Goal: Information Seeking & Learning: Learn about a topic

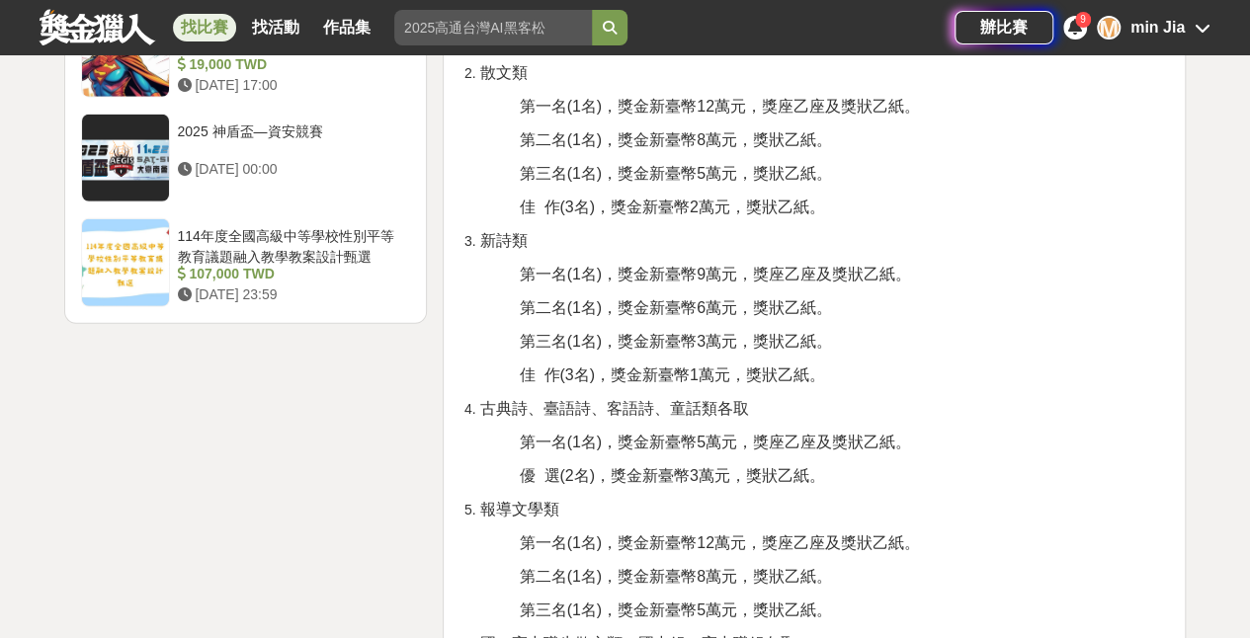
scroll to position [2471, 0]
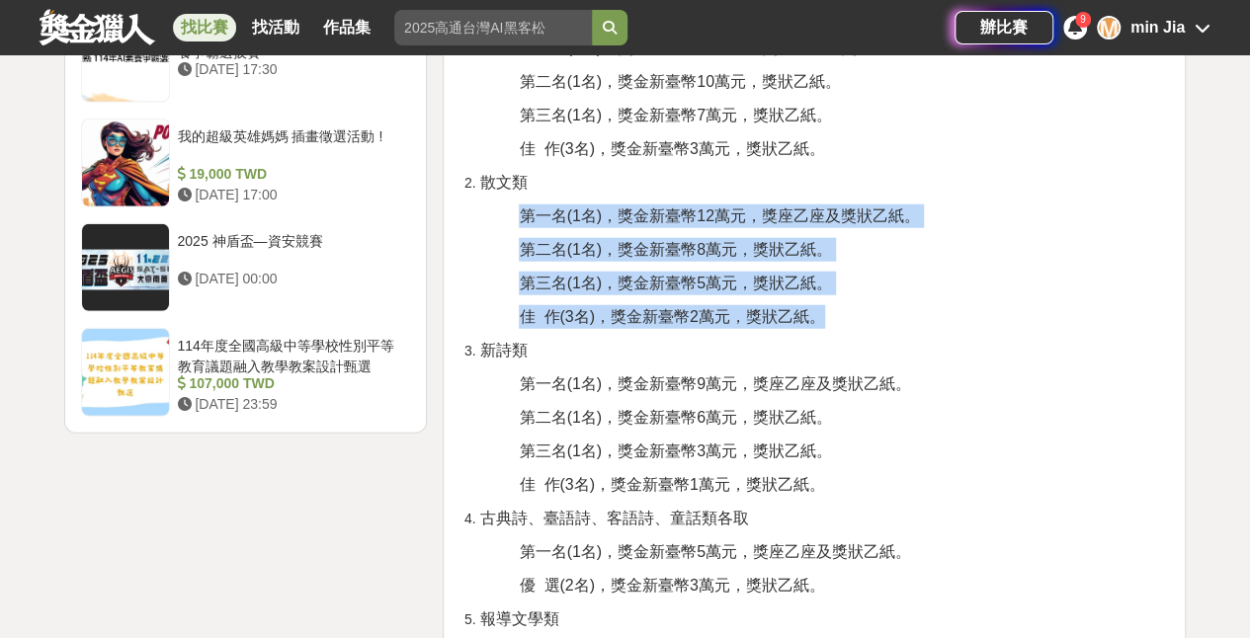
drag, startPoint x: 521, startPoint y: 215, endPoint x: 826, endPoint y: 310, distance: 319.8
click at [826, 310] on div "壹、宗旨 為持續累積臺中市的文學能量，臺中市政府文化局（以下稱本局）本(114)年舉辦第十四屆臺中文學獎徵文活動，並規劃多元徵選文類，開放書寫題材，讓不同創作…" at bounding box center [815, 57] width 710 height 3694
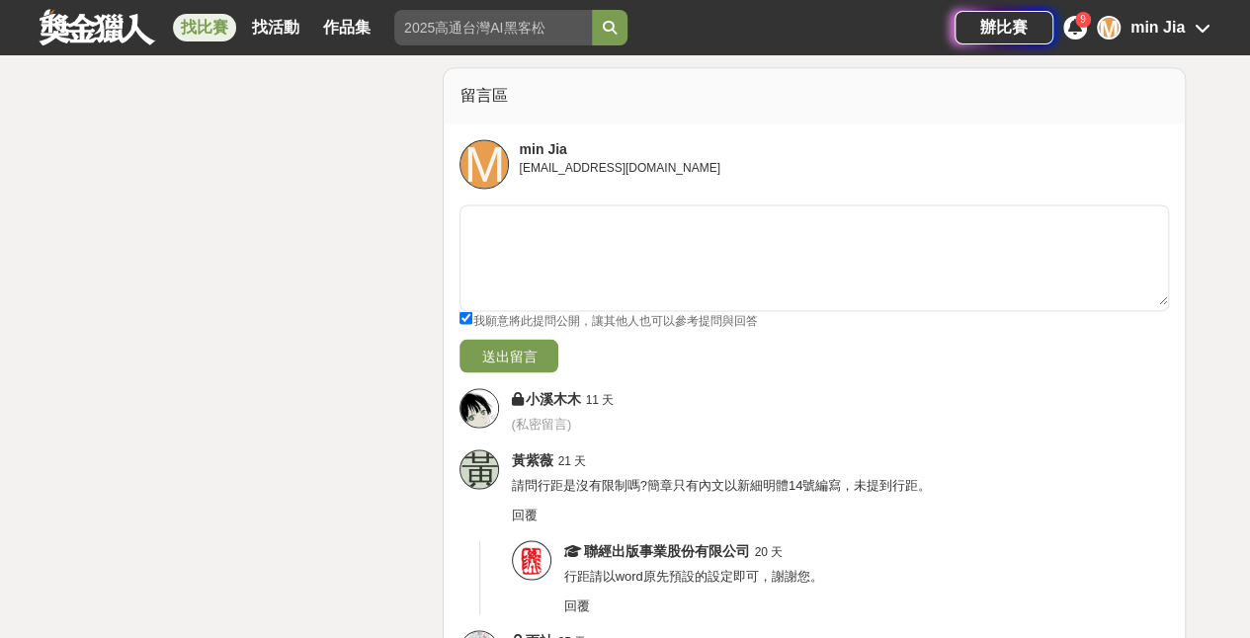
scroll to position [5436, 0]
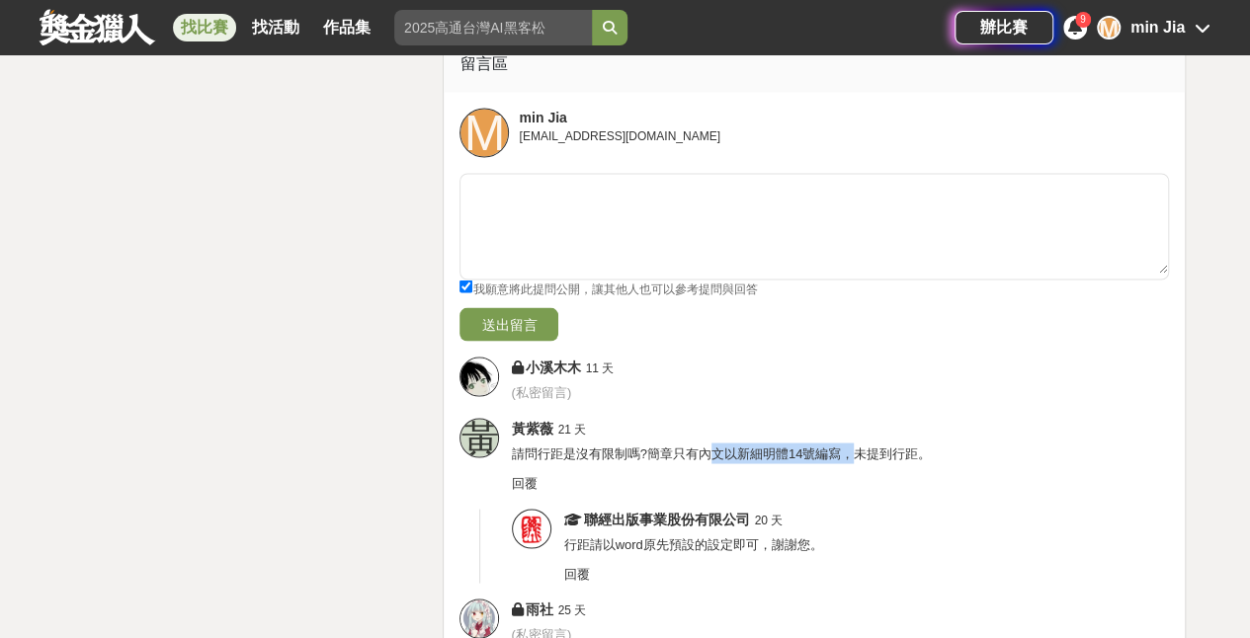
drag, startPoint x: 709, startPoint y: 426, endPoint x: 858, endPoint y: 419, distance: 149.4
click at [858, 446] on span "請問行距是沒有限制嗎?簡章只有內文以新細明體14號編寫，未提到行距。" at bounding box center [721, 453] width 420 height 15
click at [870, 473] on div "回覆" at bounding box center [840, 483] width 658 height 20
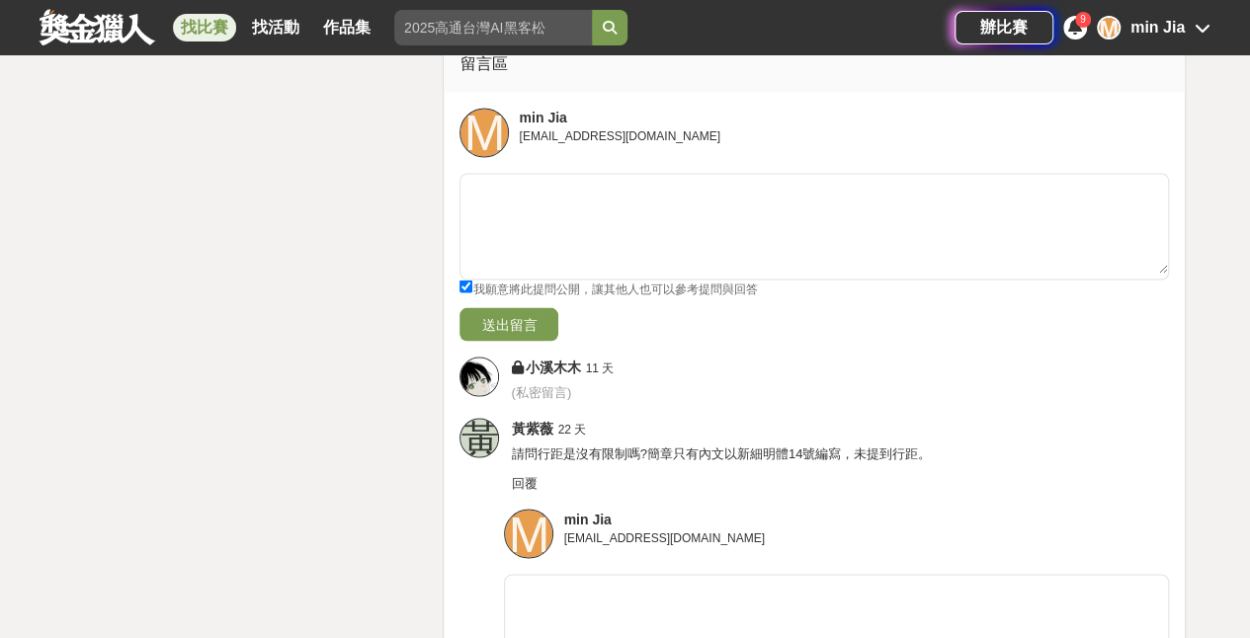
click at [777, 446] on span "請問行距是沒有限制嗎?簡章只有內文以新細明體14號編寫，未提到行距。" at bounding box center [721, 453] width 420 height 15
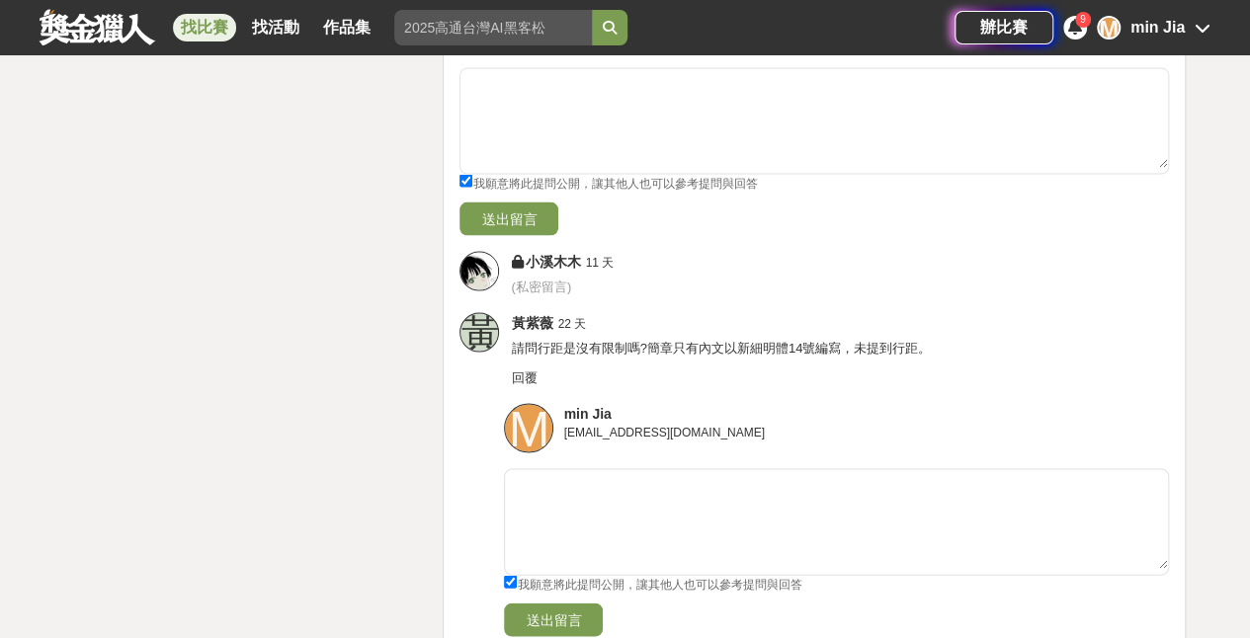
scroll to position [5633, 0]
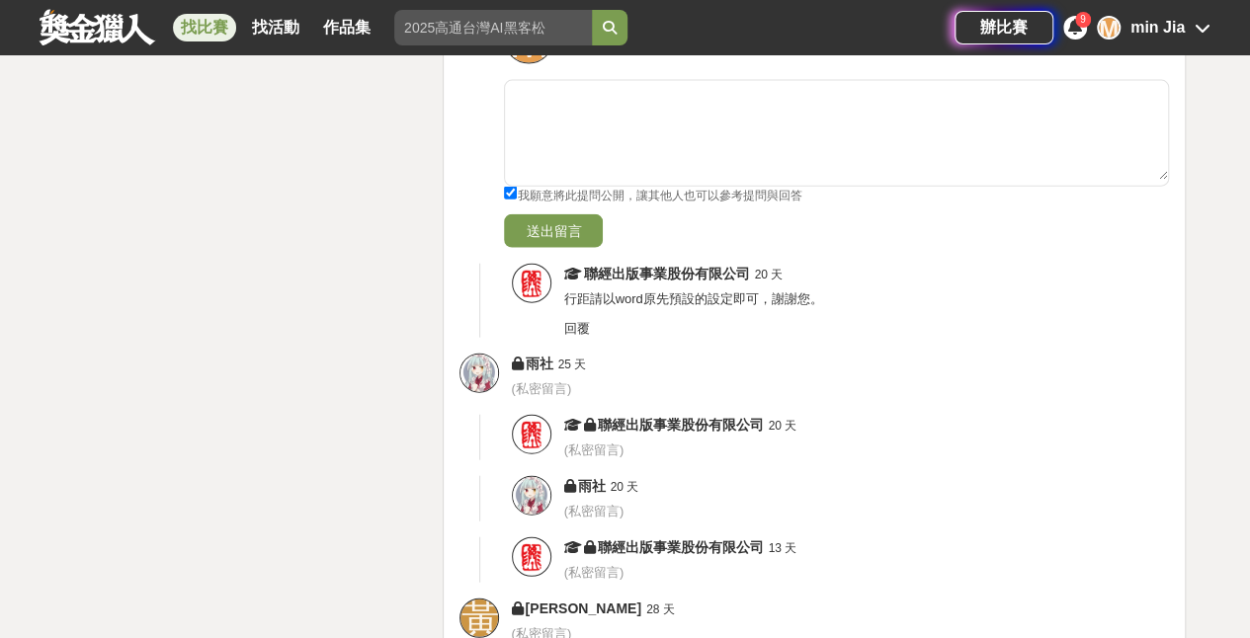
scroll to position [5732, 0]
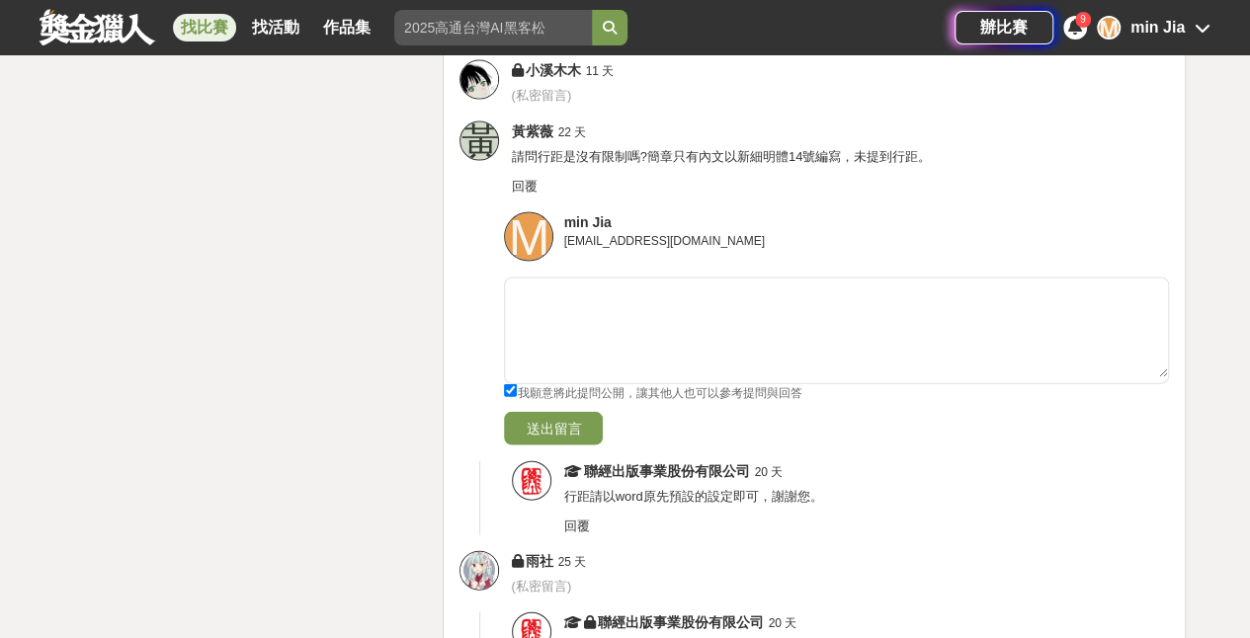
click at [504, 384] on input "我願意將此提問公開，讓其他人也可以參考提問與回答" at bounding box center [510, 390] width 13 height 13
checkbox input "false"
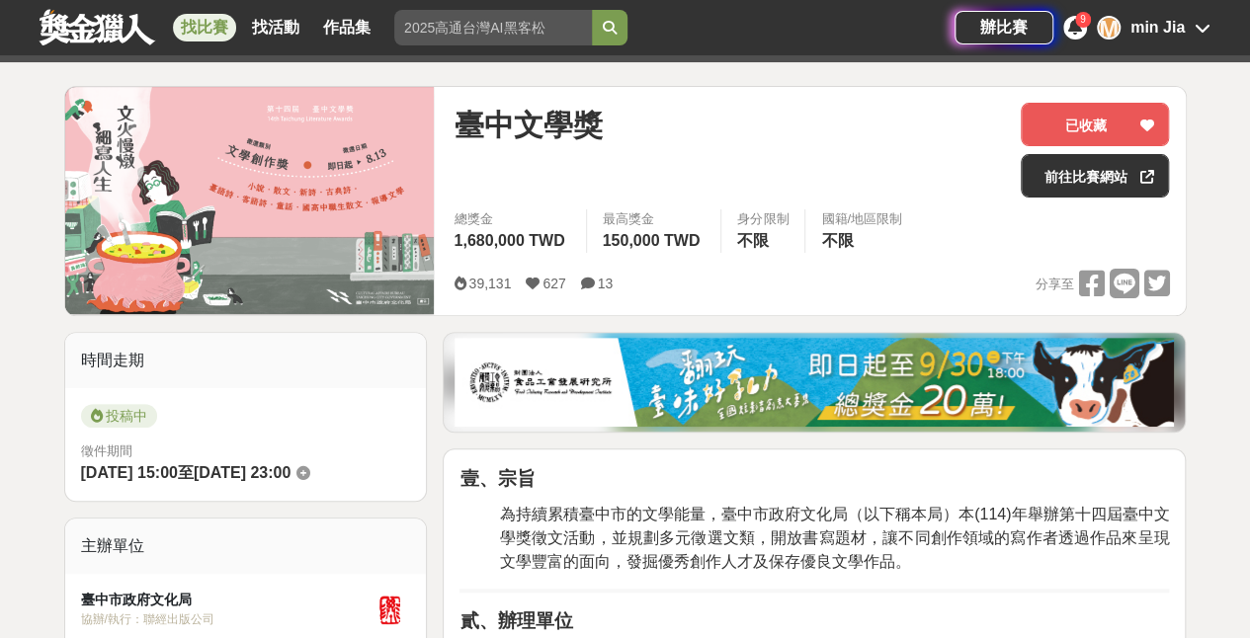
scroll to position [198, 0]
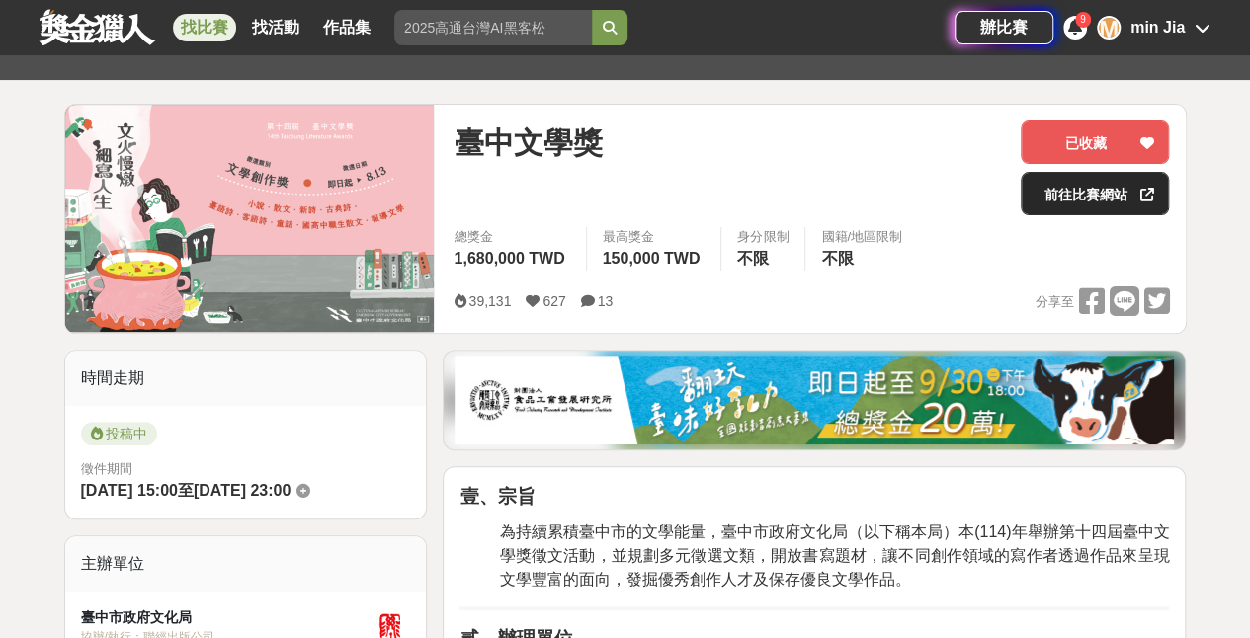
click at [1111, 203] on link "前往比賽網站" at bounding box center [1095, 193] width 148 height 43
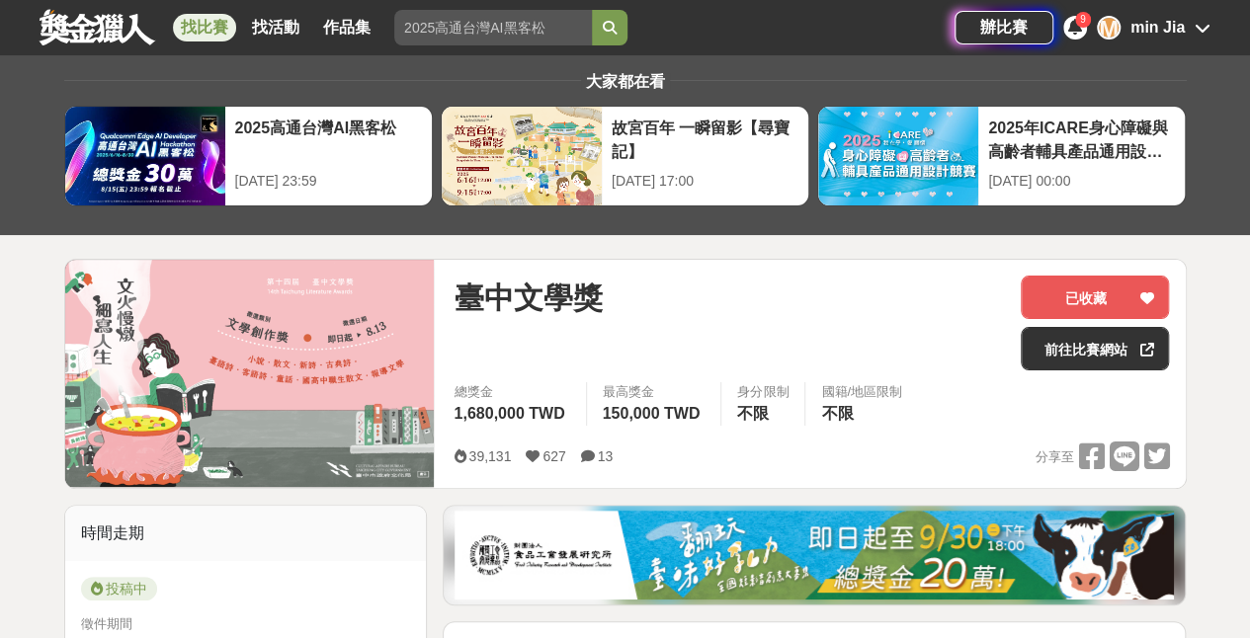
scroll to position [0, 0]
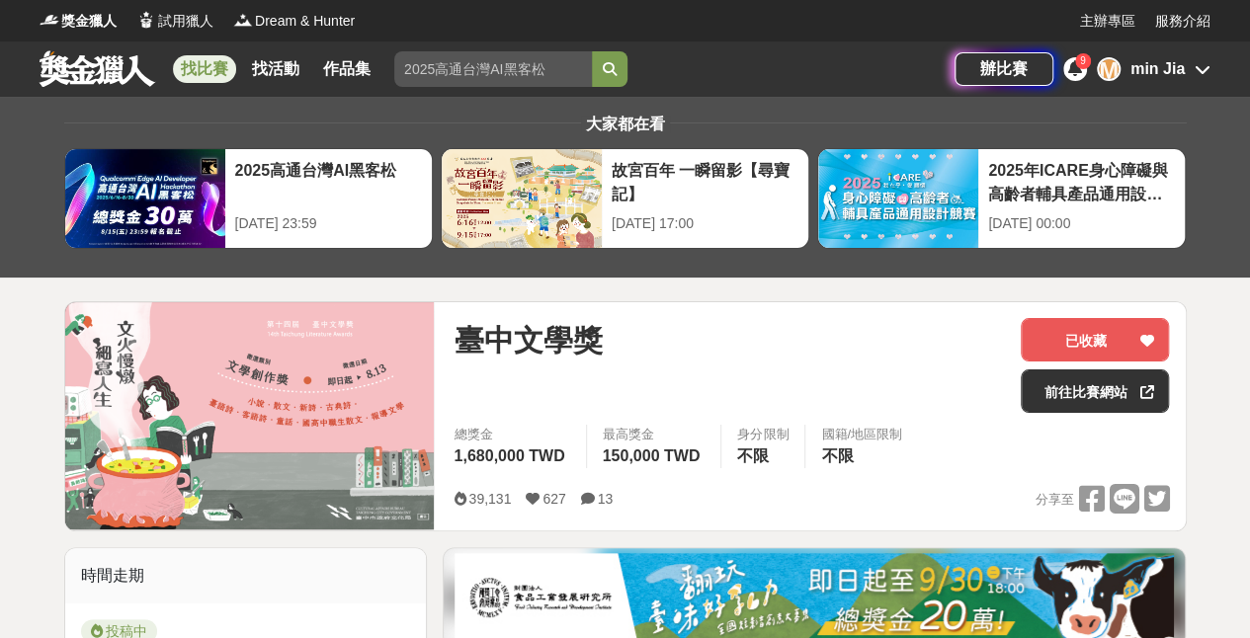
click at [1146, 69] on div "min Jia" at bounding box center [1158, 69] width 54 height 24
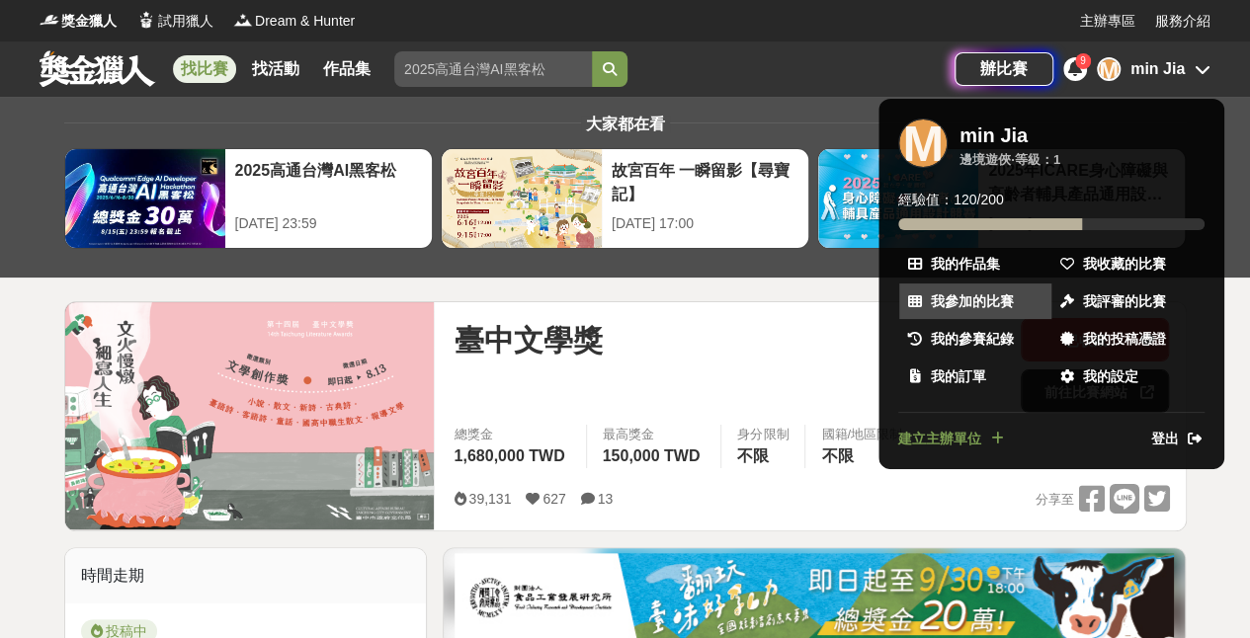
click at [978, 295] on span "我參加的比賽" at bounding box center [972, 302] width 83 height 21
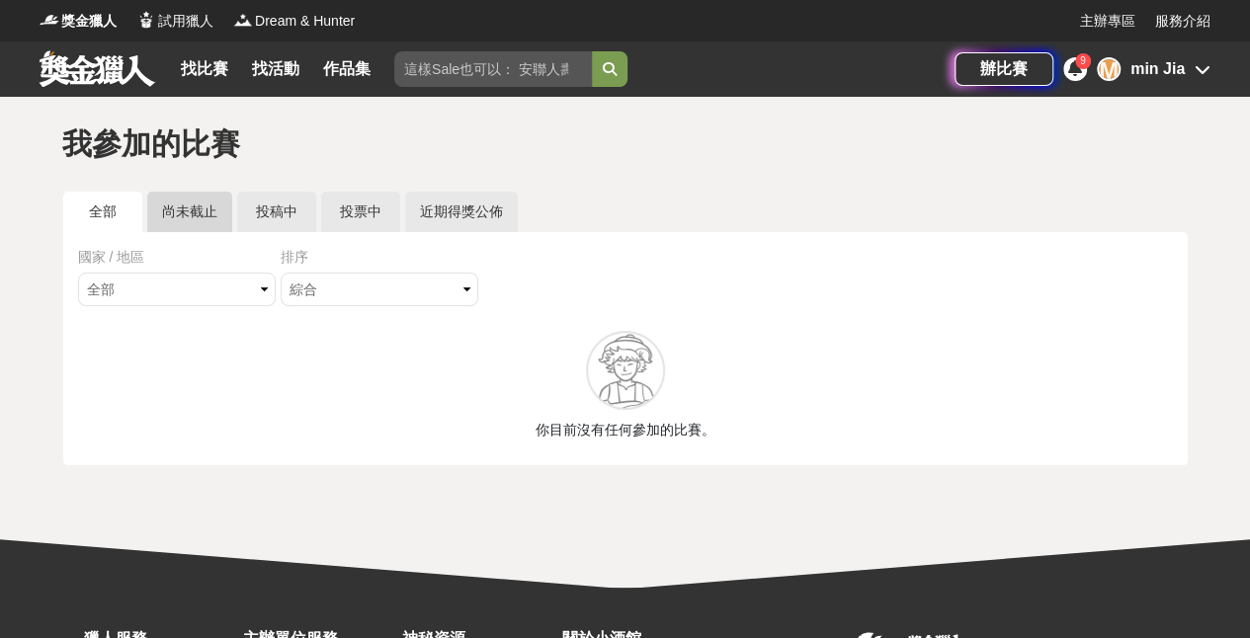
click at [212, 208] on link "尚未截止" at bounding box center [189, 212] width 85 height 41
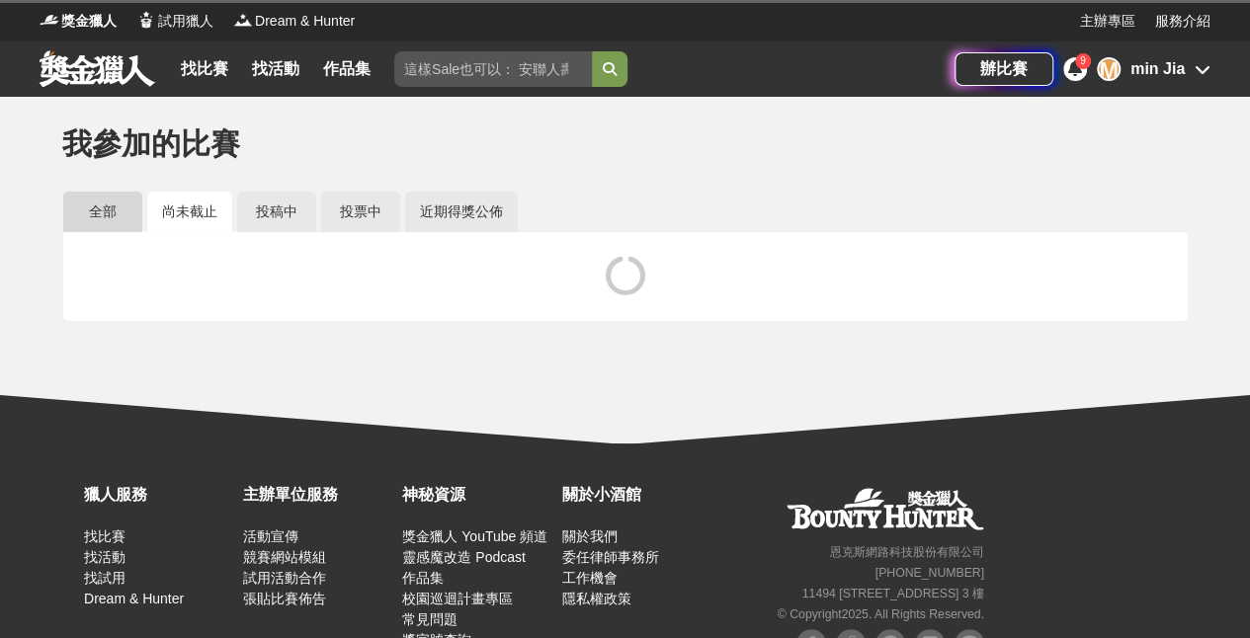
click at [127, 207] on link "全部" at bounding box center [102, 212] width 79 height 41
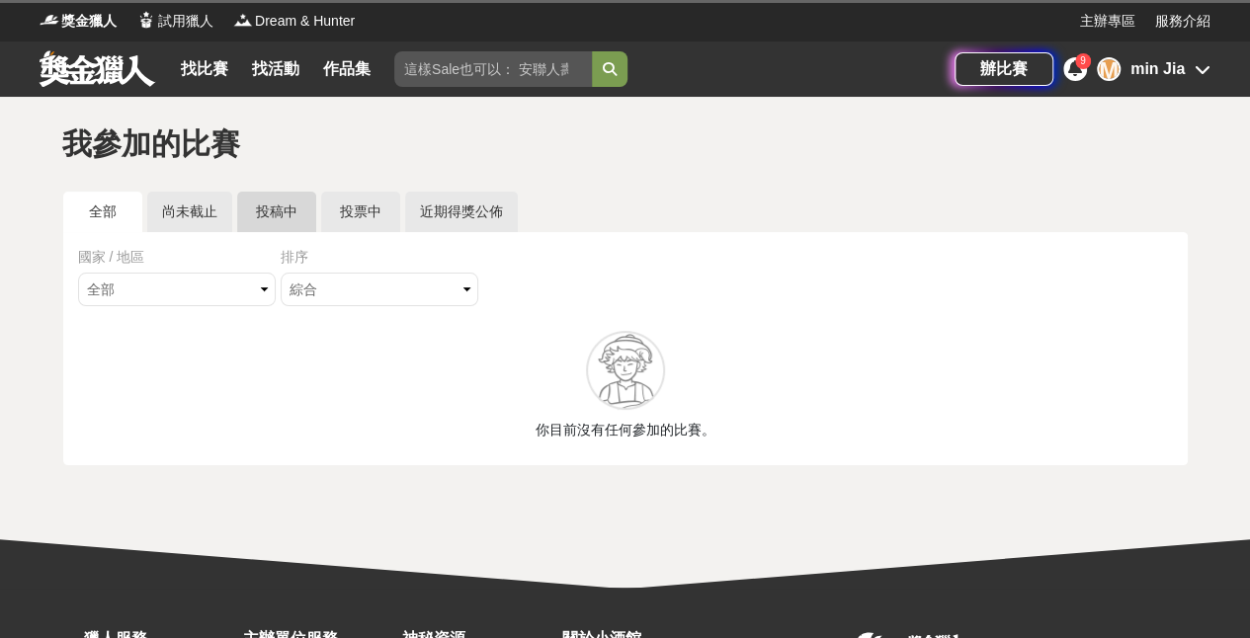
click at [291, 213] on link "投稿中" at bounding box center [276, 212] width 79 height 41
click at [380, 210] on link "投票中" at bounding box center [360, 212] width 79 height 41
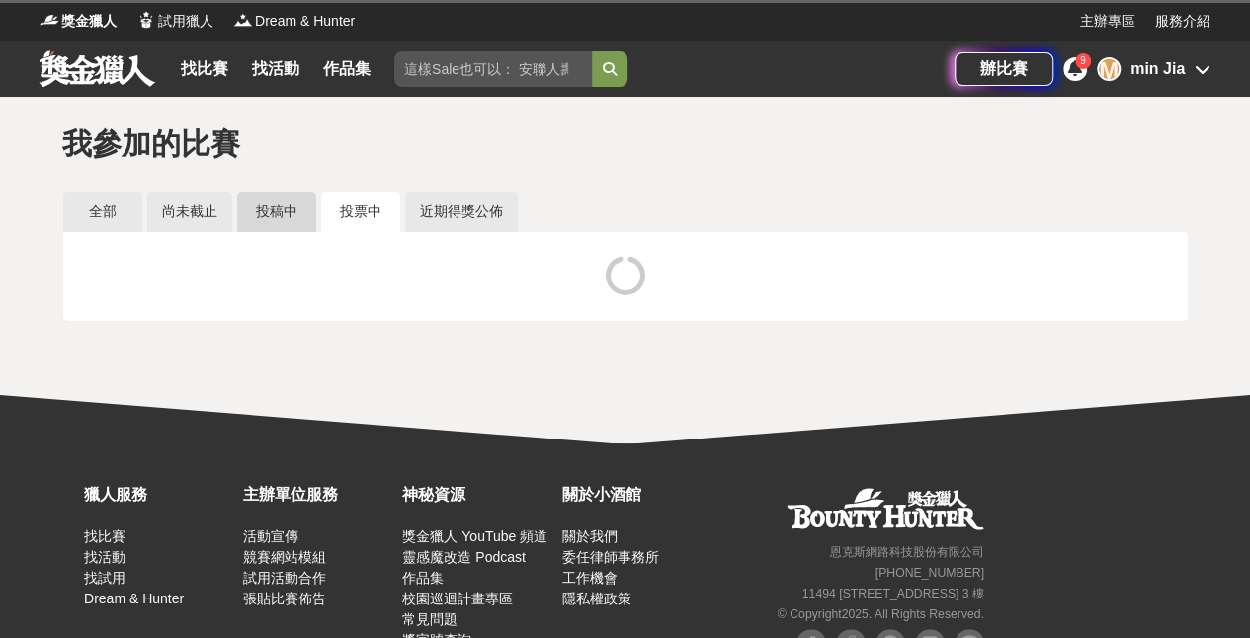
click at [276, 218] on link "投稿中" at bounding box center [276, 212] width 79 height 41
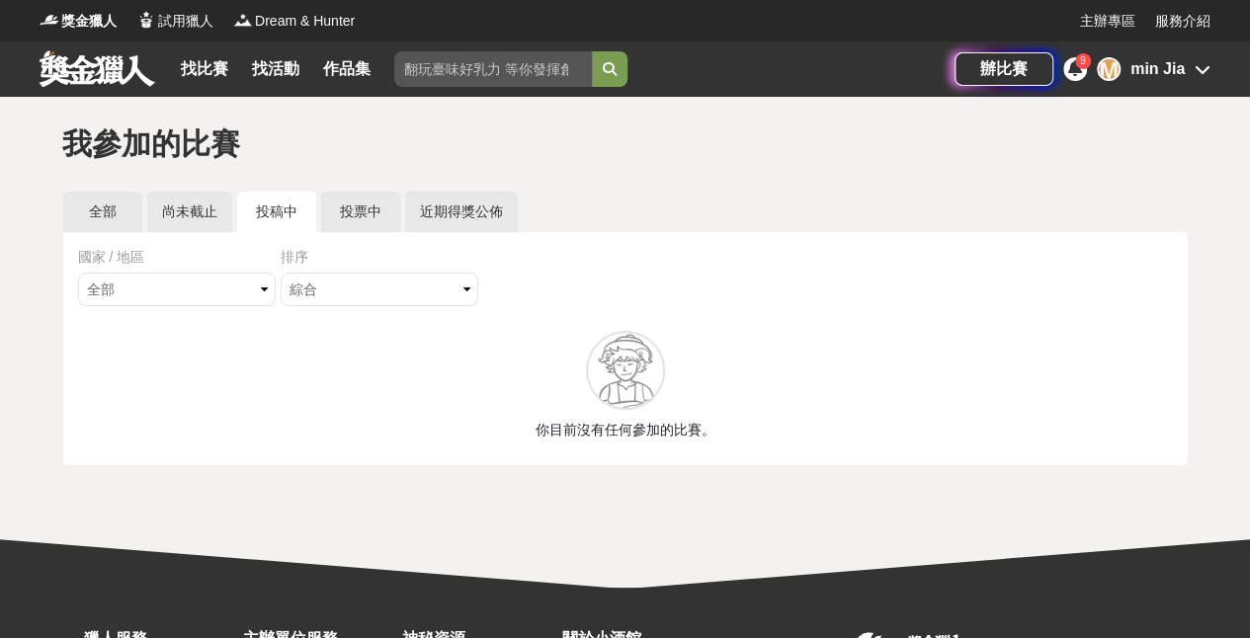
click at [1157, 78] on div "min Jia" at bounding box center [1158, 69] width 54 height 24
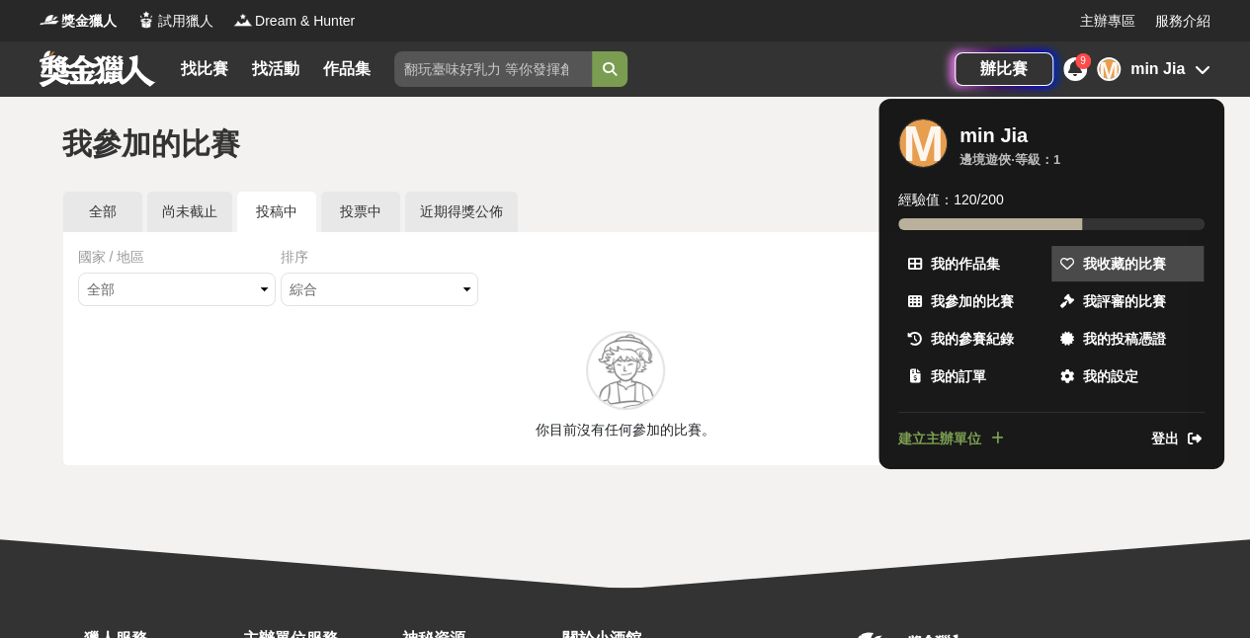
click at [1133, 257] on span "我收藏的比賽" at bounding box center [1124, 264] width 83 height 21
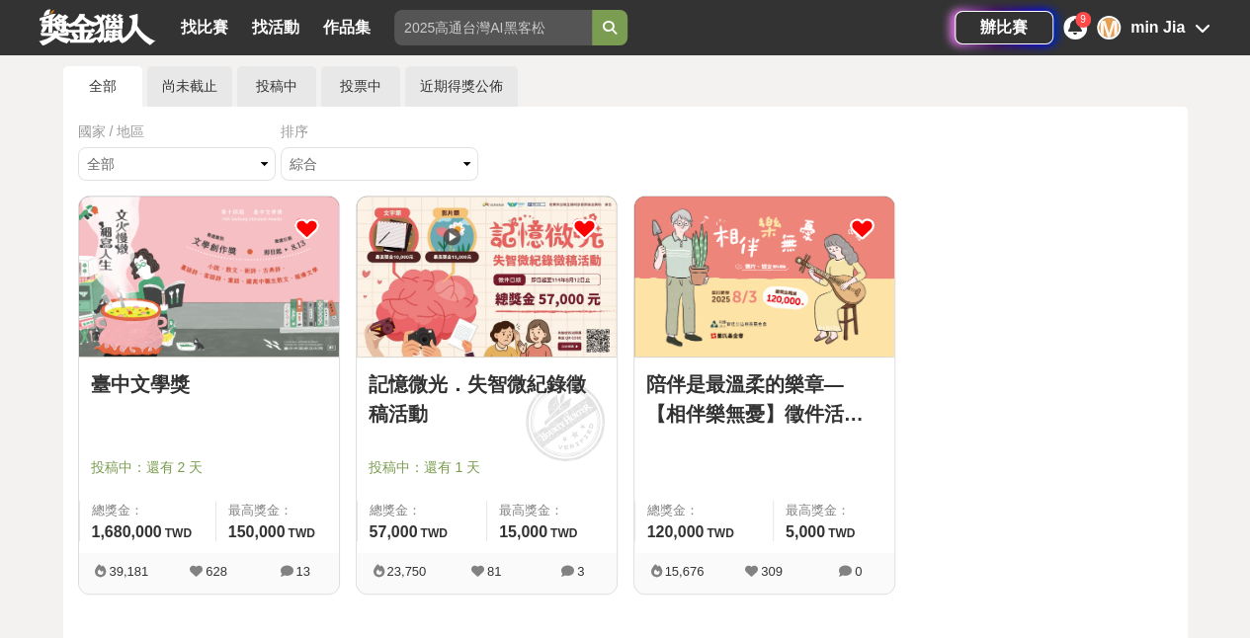
scroll to position [198, 0]
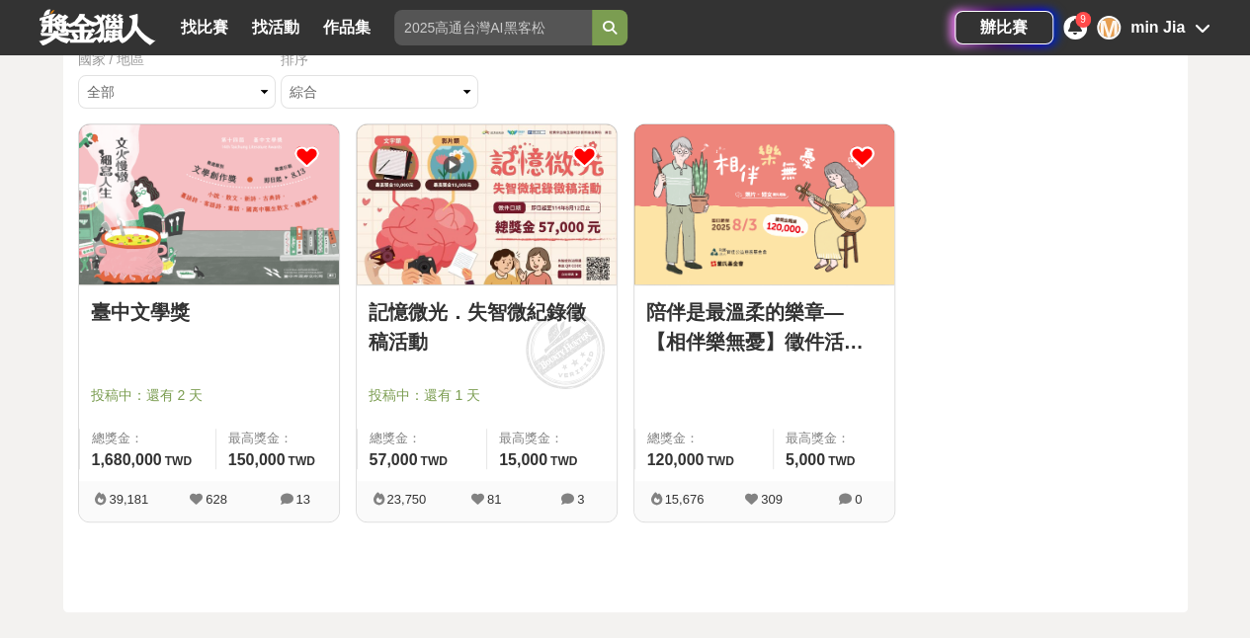
click at [480, 267] on img at bounding box center [487, 205] width 260 height 160
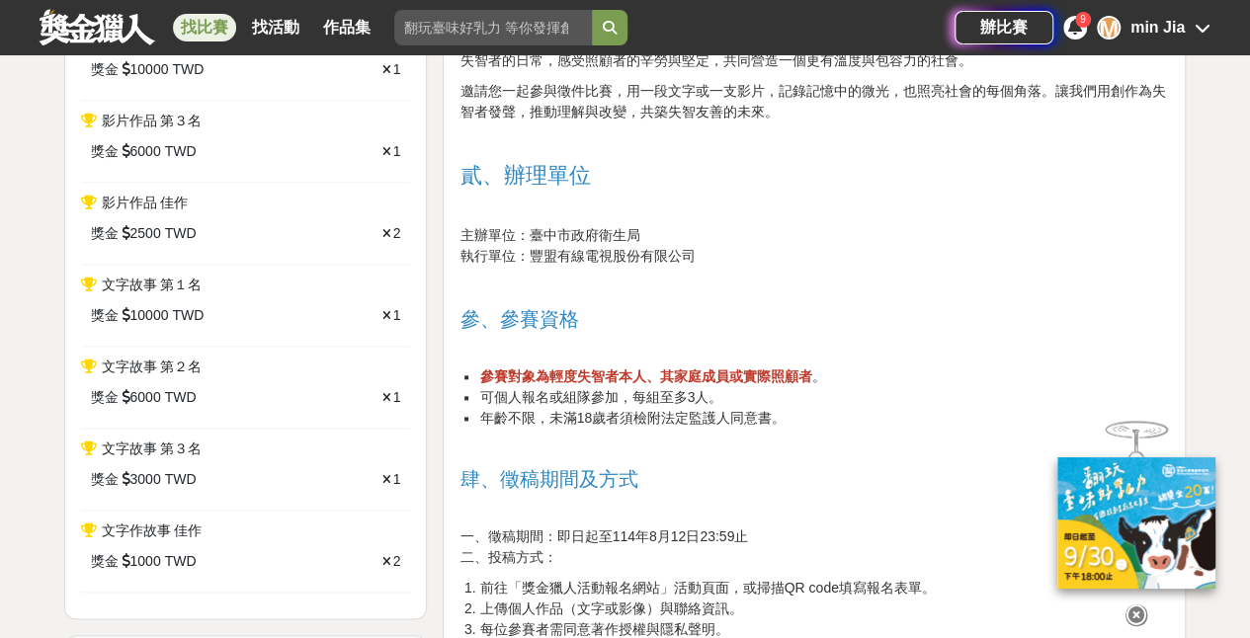
scroll to position [889, 0]
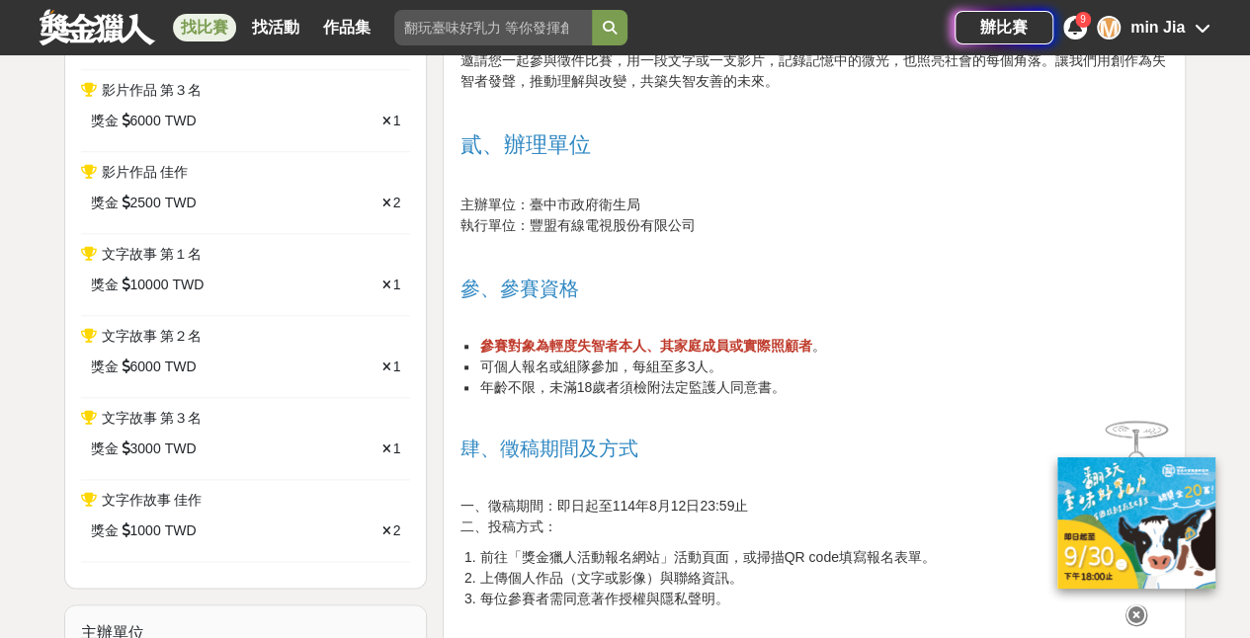
click at [1137, 623] on icon at bounding box center [1137, 616] width 22 height 22
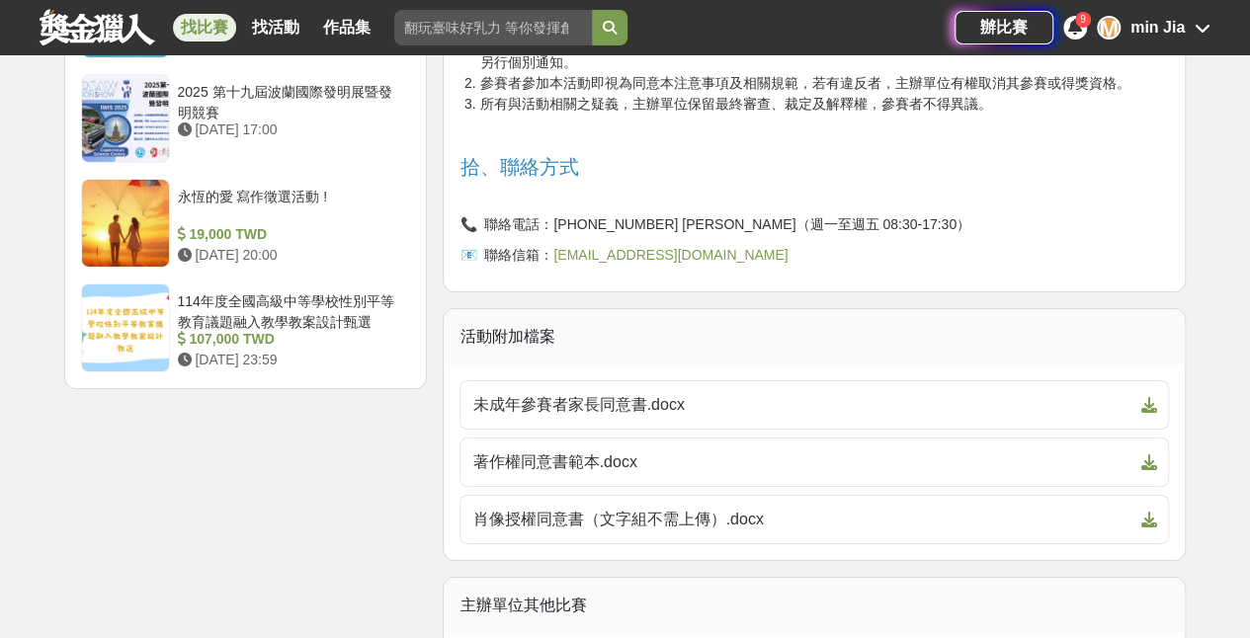
scroll to position [3360, 0]
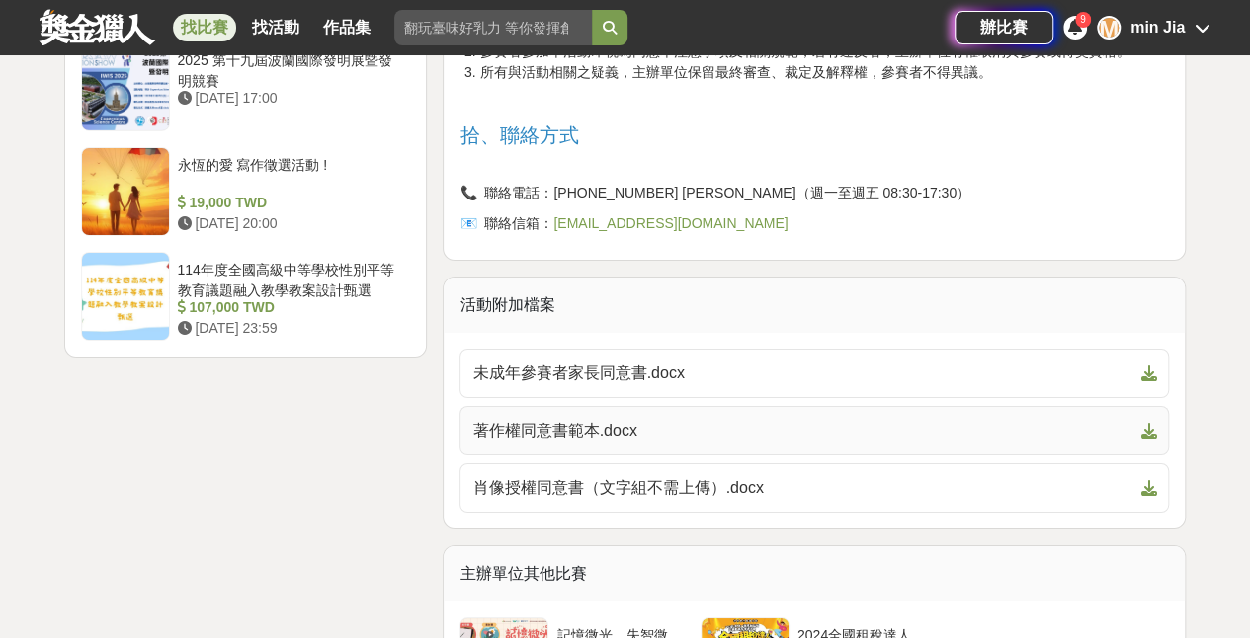
click at [838, 419] on span "著作權同意書範本.docx" at bounding box center [802, 431] width 660 height 24
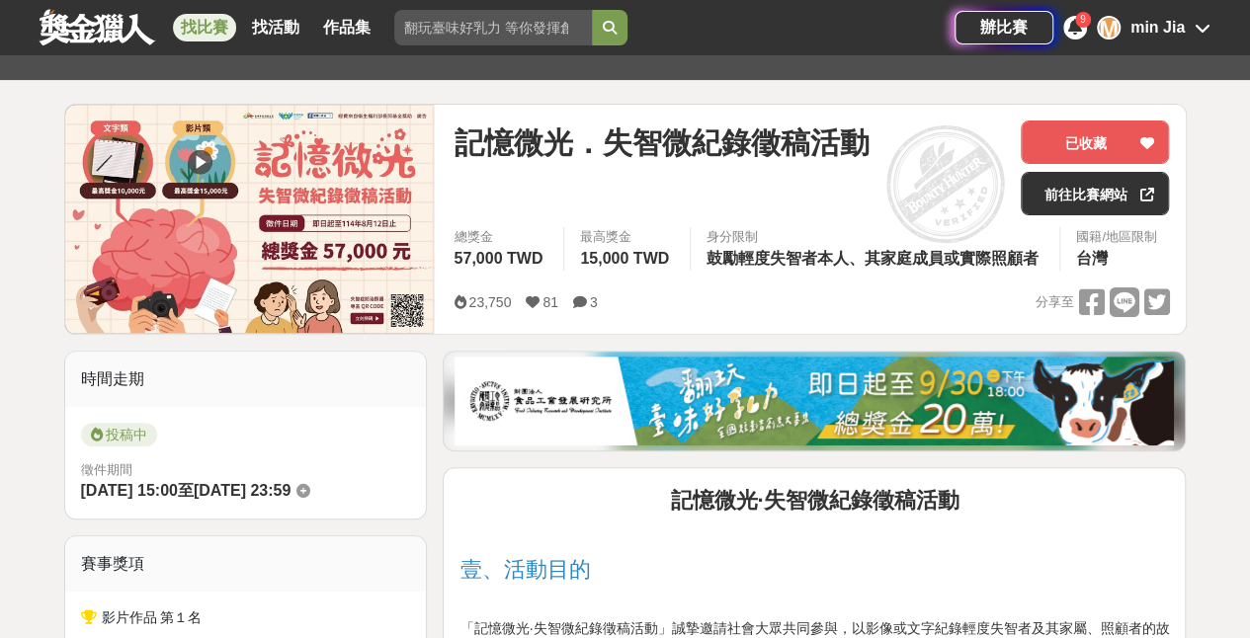
scroll to position [198, 0]
click at [1085, 190] on link "前往比賽網站" at bounding box center [1095, 193] width 148 height 43
